Goal: Information Seeking & Learning: Learn about a topic

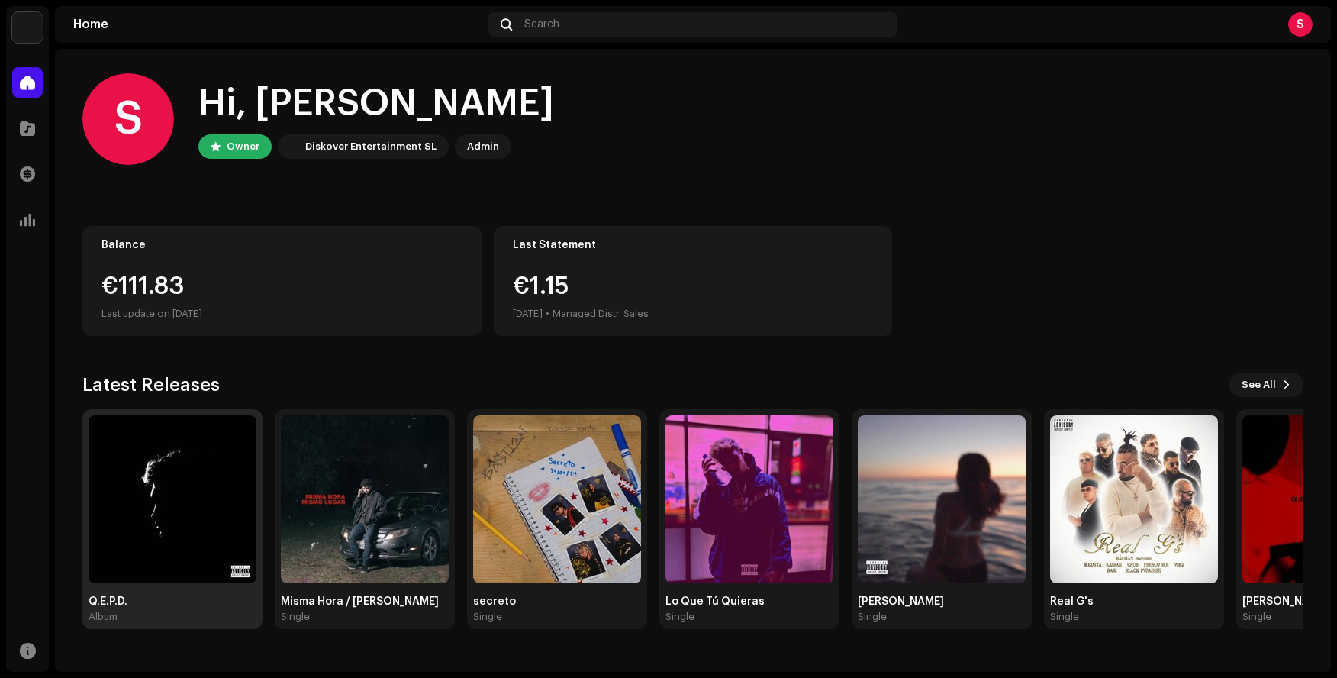
click at [179, 492] on img at bounding box center [173, 499] width 168 height 168
click at [26, 133] on span at bounding box center [27, 128] width 15 height 12
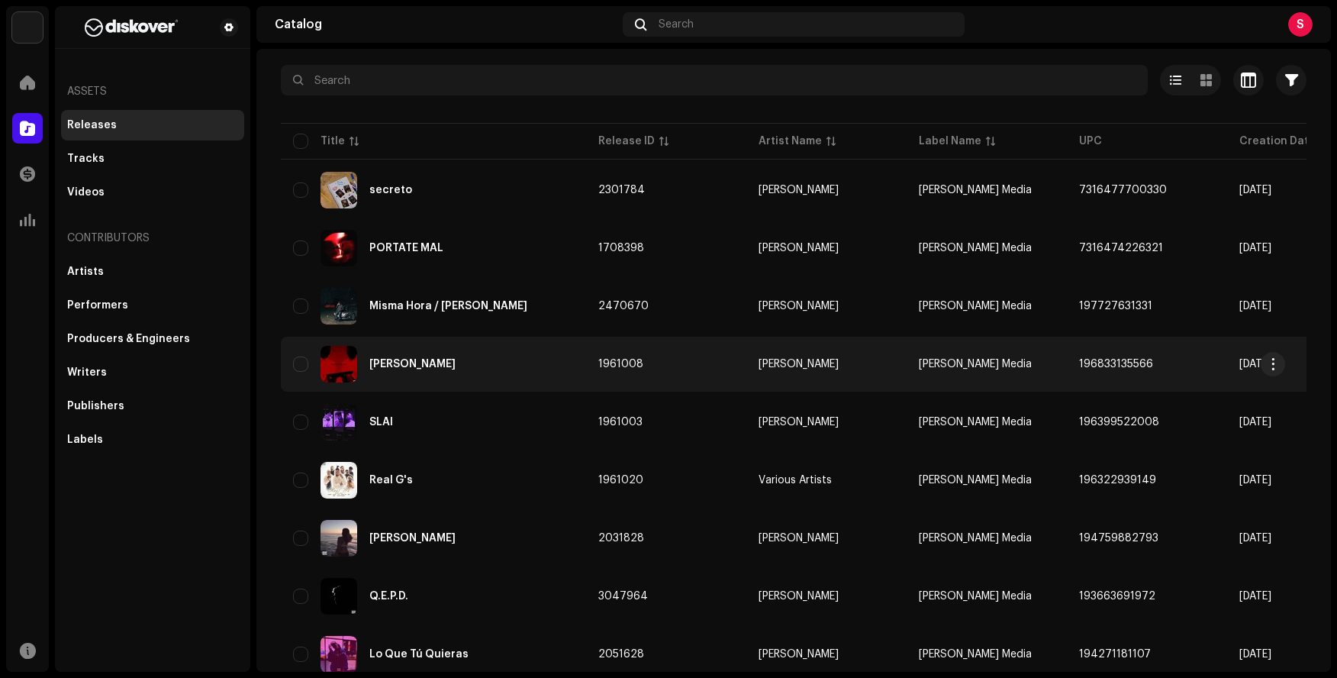
scroll to position [131, 0]
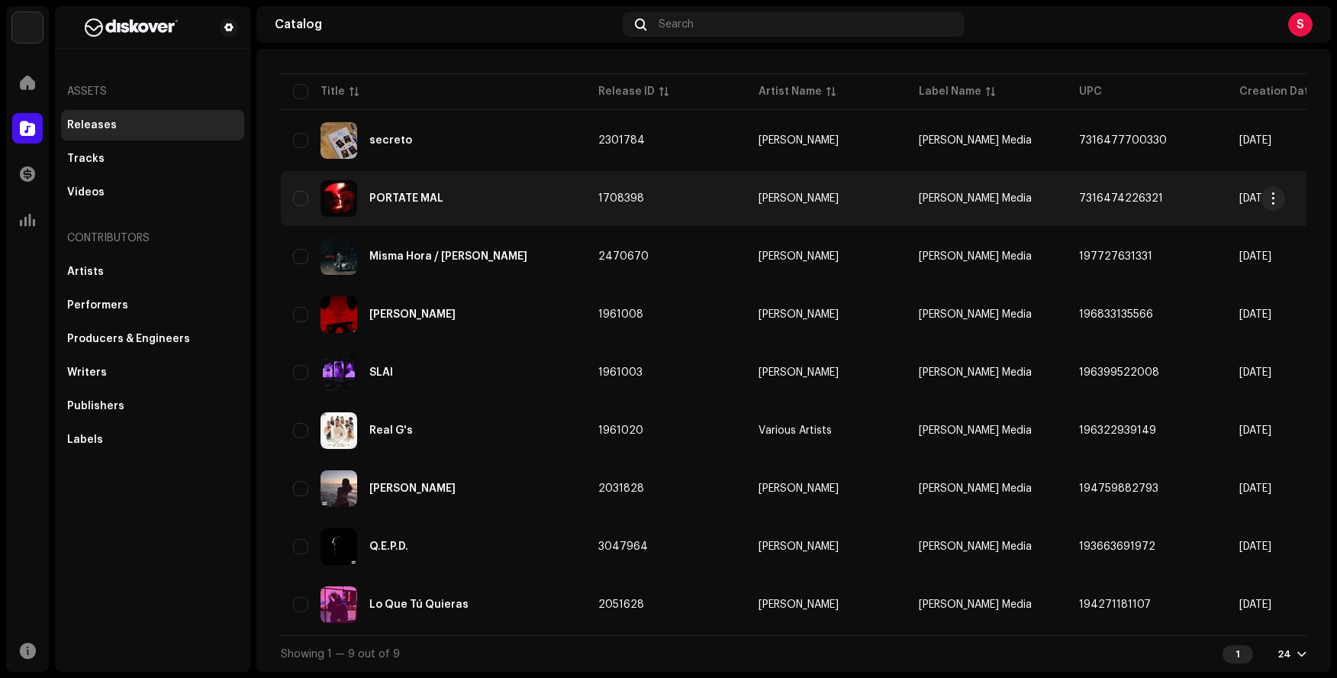
click at [495, 194] on div "PÓRTATE MAL" at bounding box center [433, 198] width 281 height 37
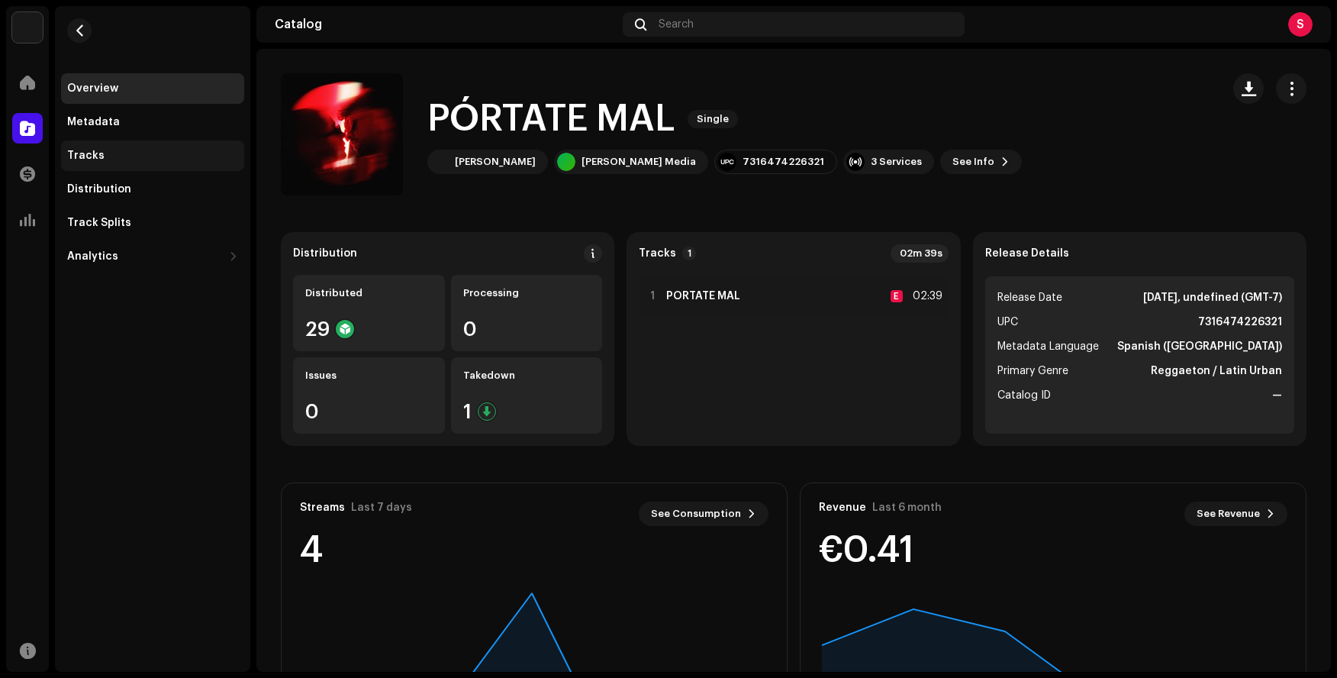
click at [120, 153] on div "Tracks" at bounding box center [152, 156] width 171 height 12
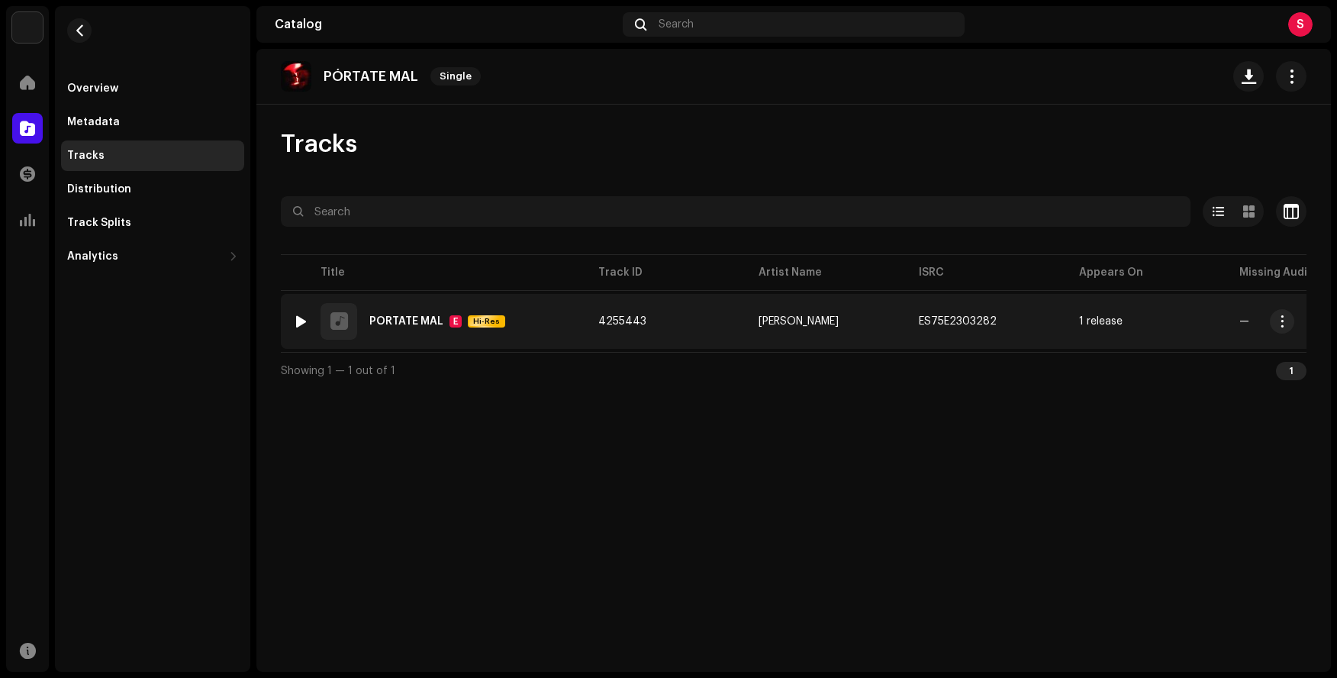
click at [414, 313] on div "1 PÓRTATE MAL E Hi-Res" at bounding box center [433, 321] width 281 height 37
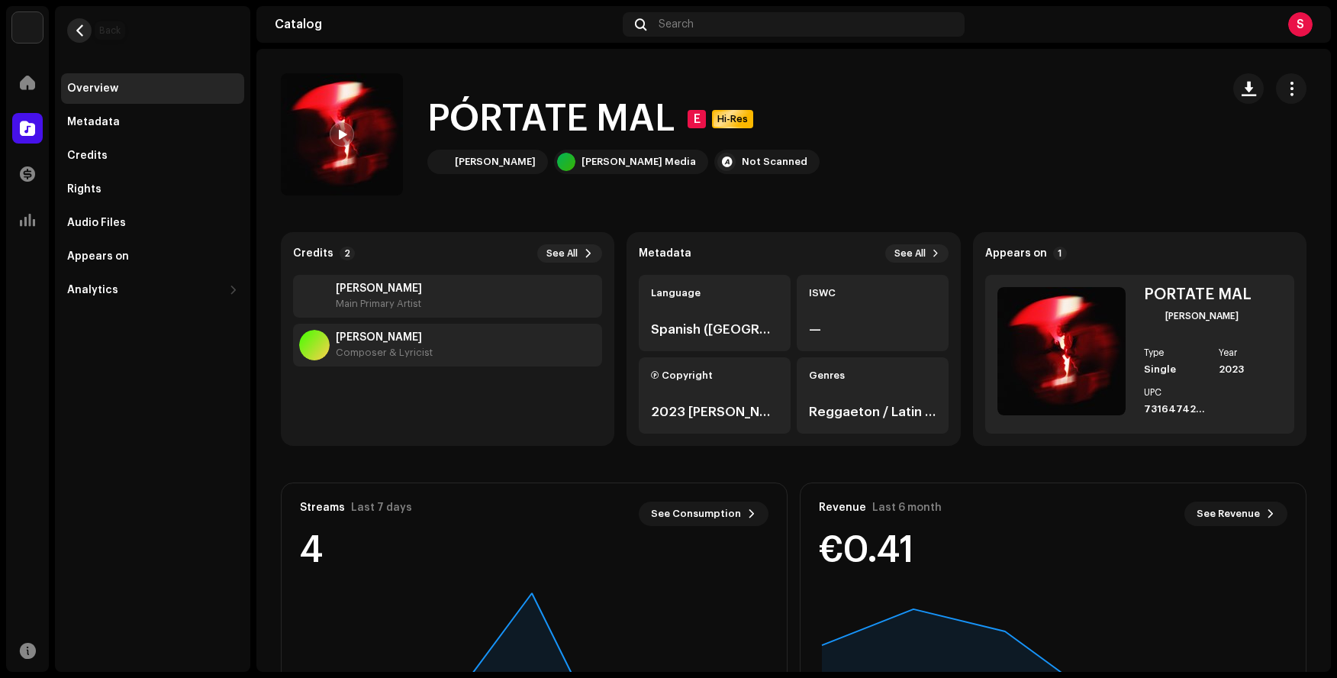
click at [76, 27] on span "button" at bounding box center [79, 30] width 11 height 12
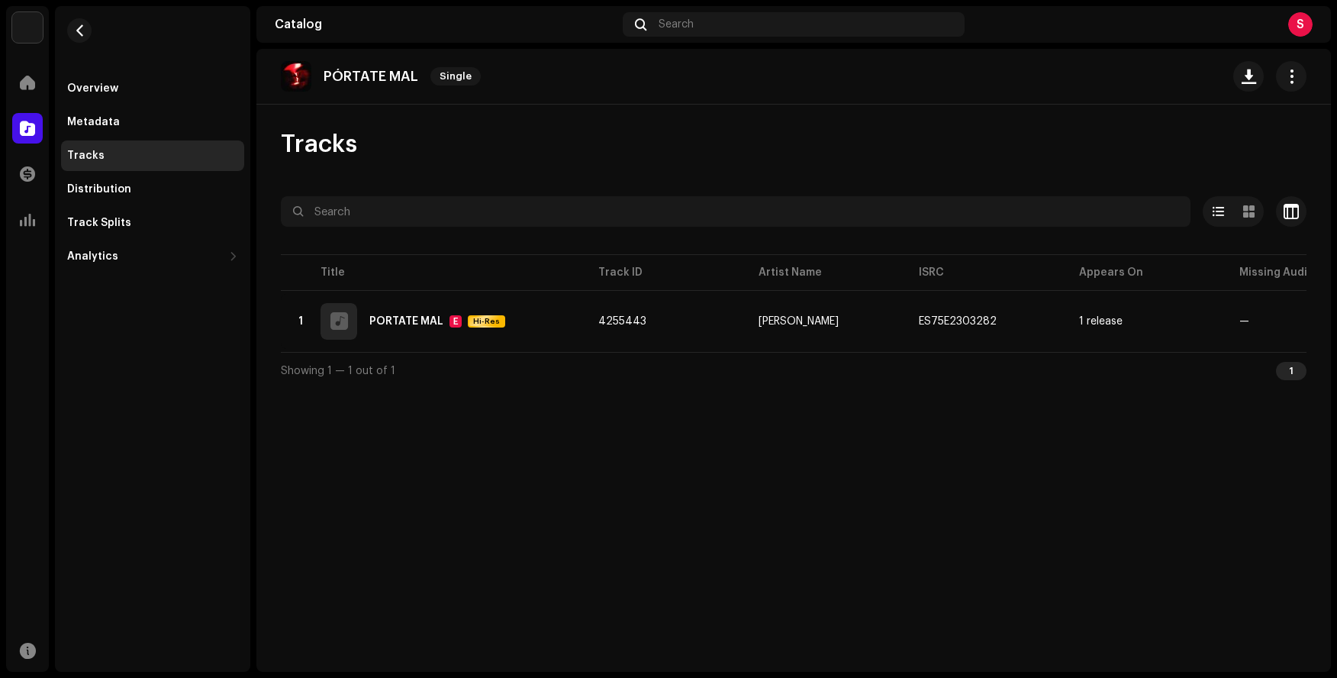
click at [661, 453] on div "PÓRTATE MAL Single Tracks Selected 0 Options Filters Distribution status In pro…" at bounding box center [793, 360] width 1075 height 623
